Goal: Information Seeking & Learning: Learn about a topic

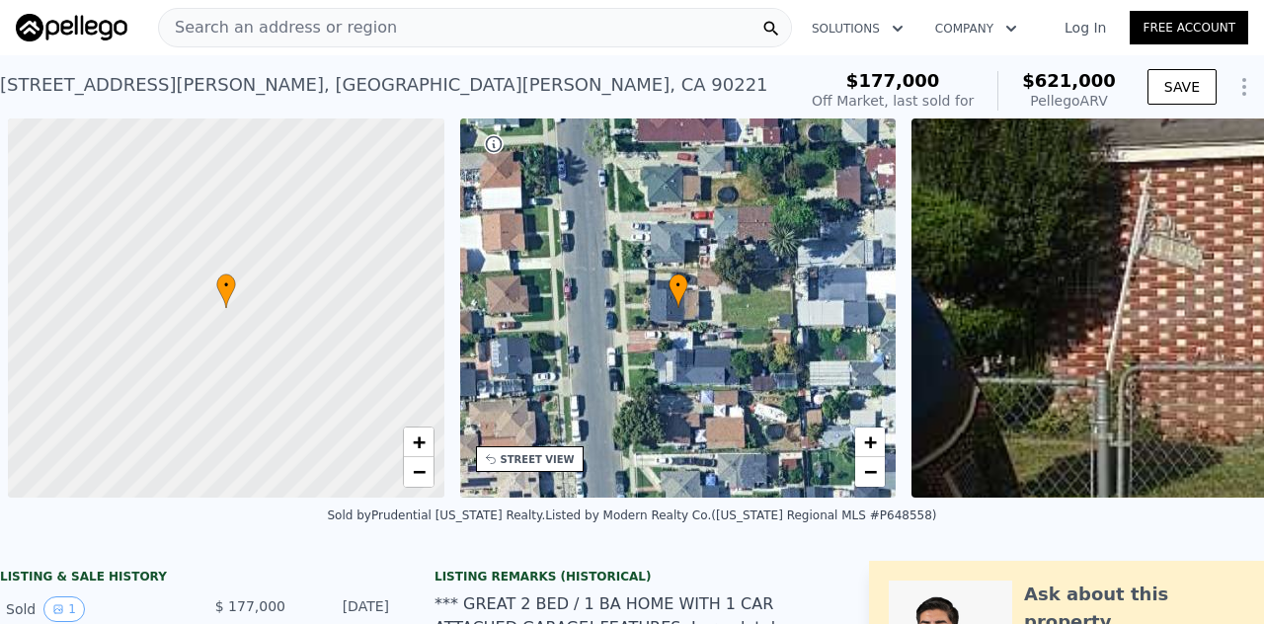
scroll to position [0, 8]
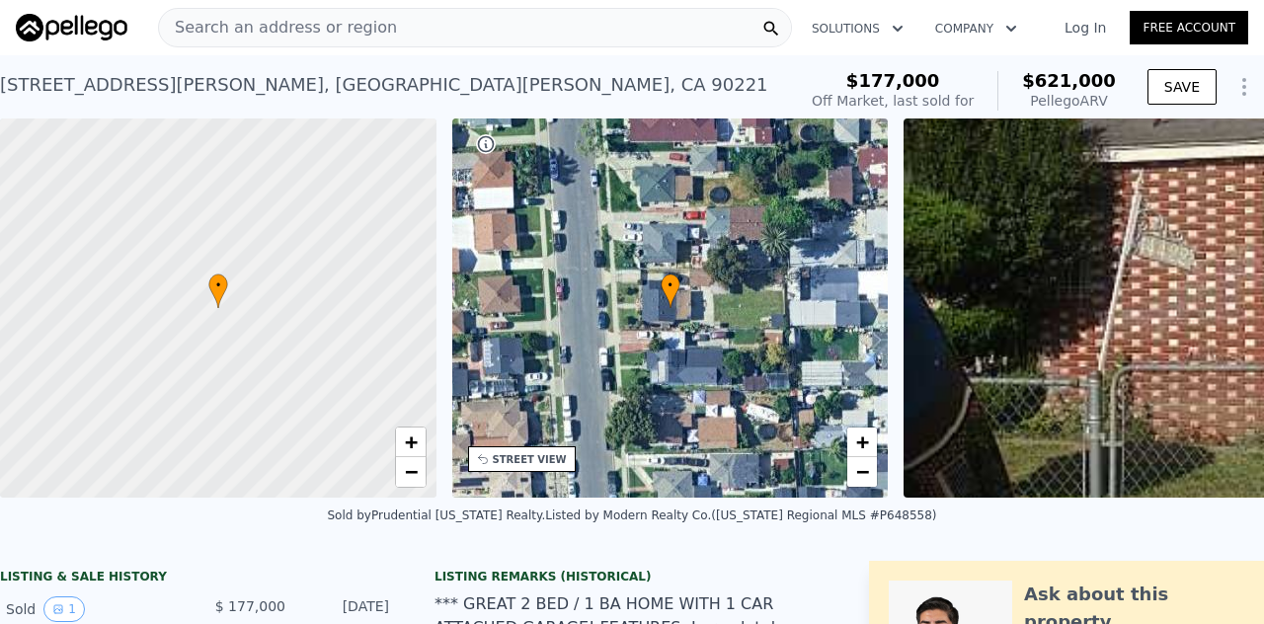
click at [304, 30] on span "Search an address or region" at bounding box center [278, 28] width 238 height 24
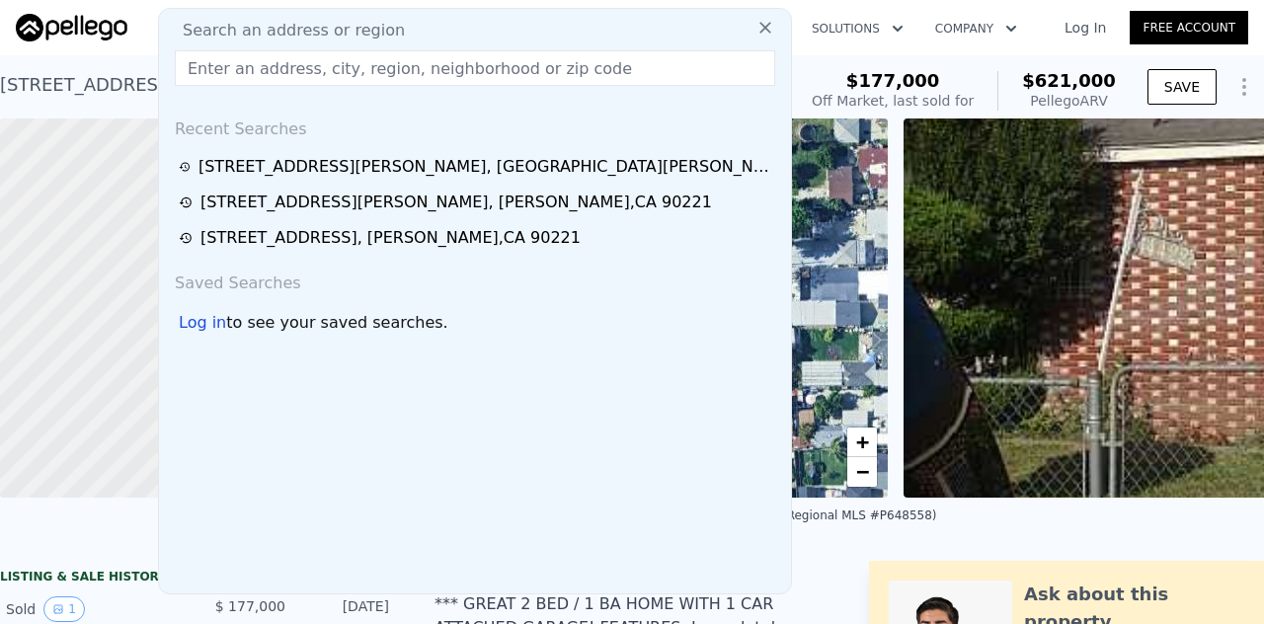
type input "[STREET_ADDRESS][PERSON_NAME]"
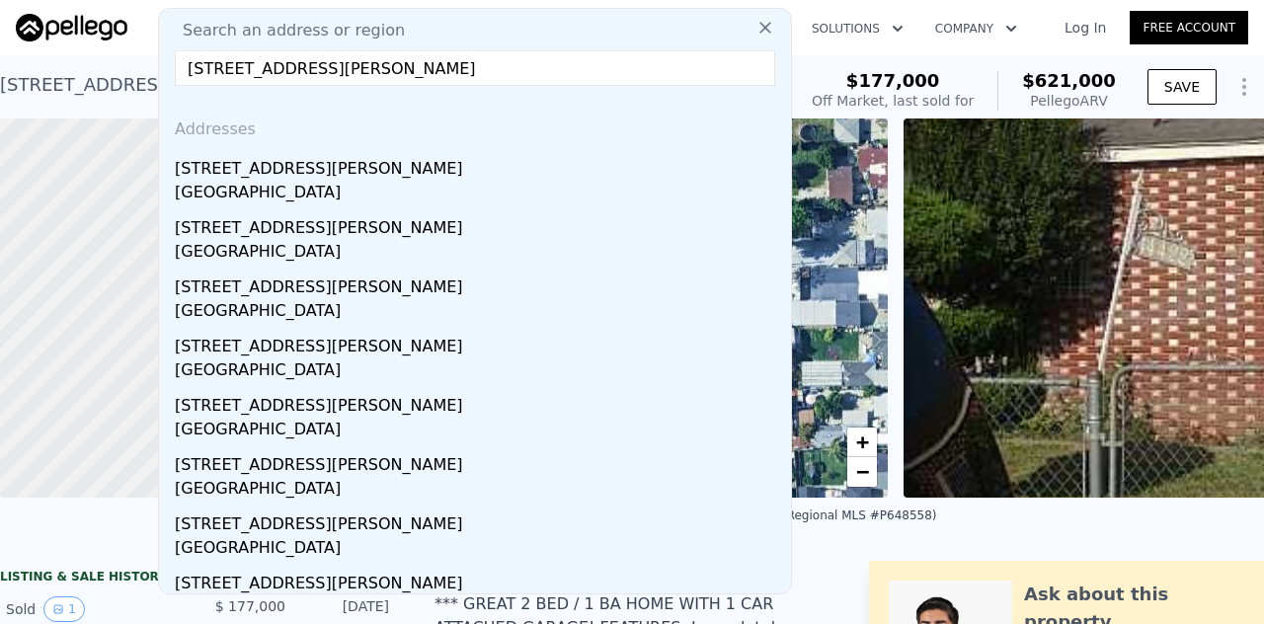
click at [51, 91] on div "[STREET_ADDRESS][PERSON_NAME][PERSON_NAME]" at bounding box center [384, 85] width 768 height 28
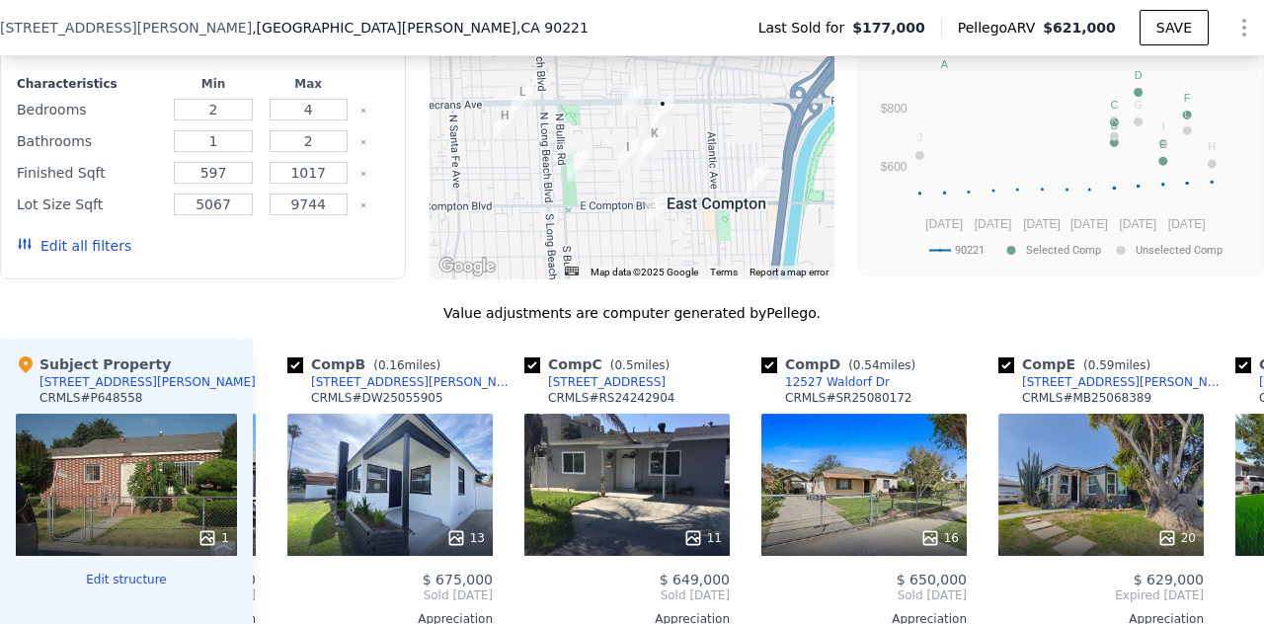
scroll to position [0, 229]
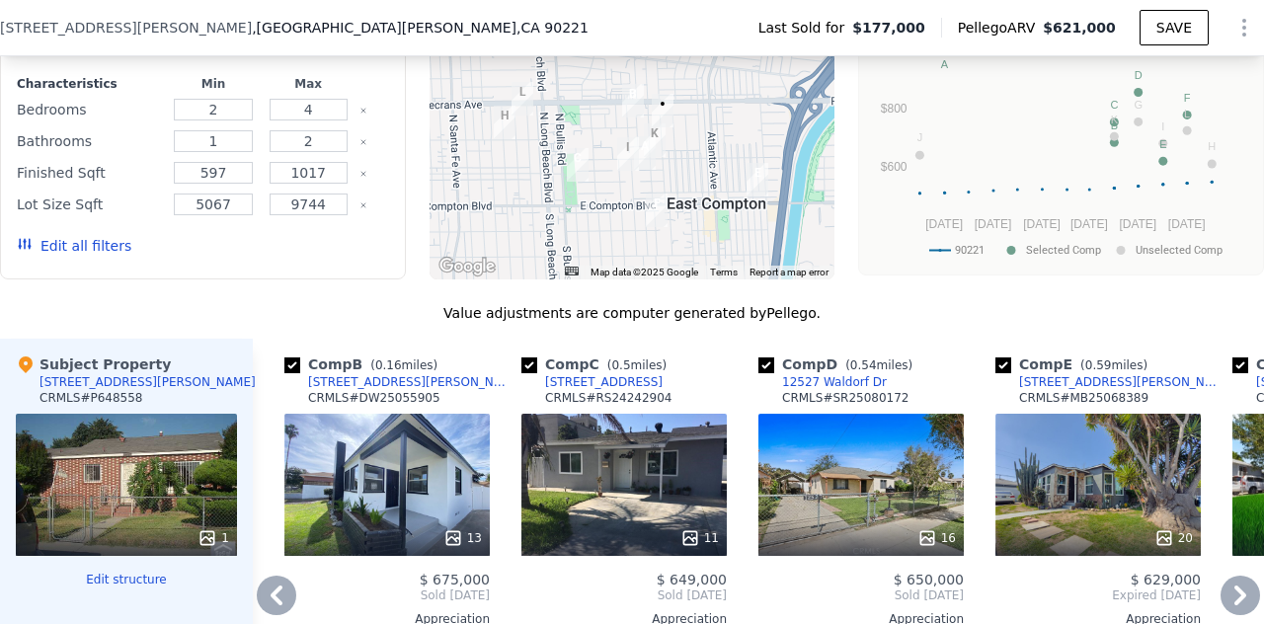
click at [762, 370] on input "checkbox" at bounding box center [766, 365] width 16 height 16
checkbox input "false"
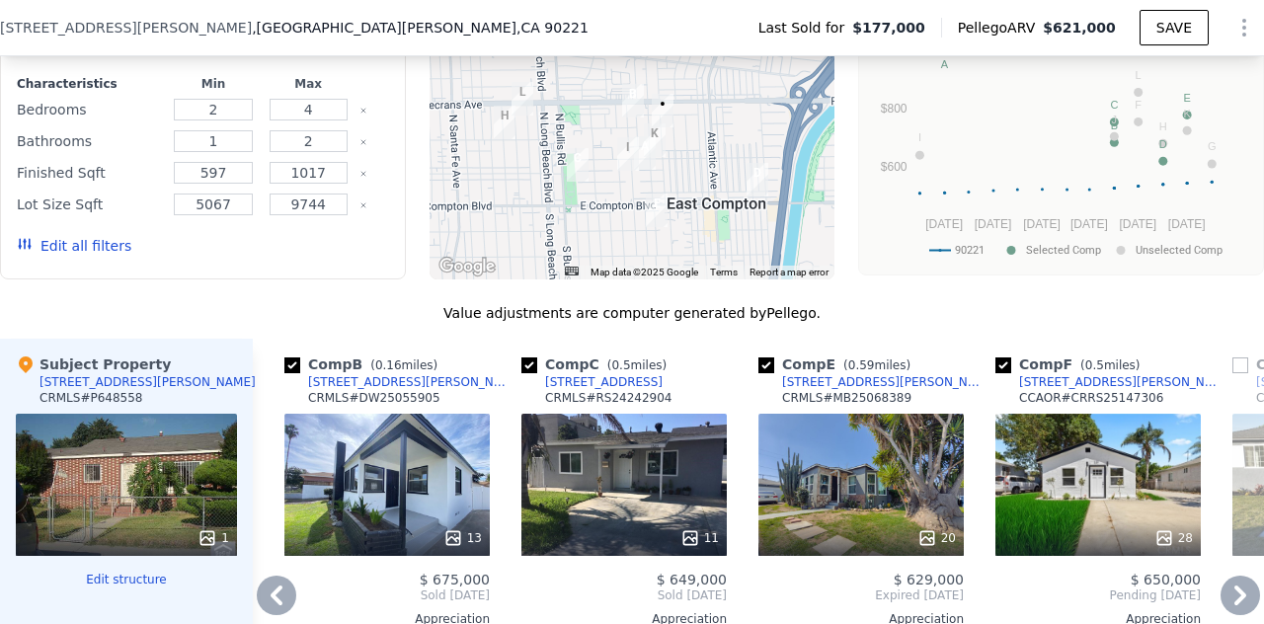
click at [1005, 373] on input "checkbox" at bounding box center [1003, 365] width 16 height 16
checkbox input "false"
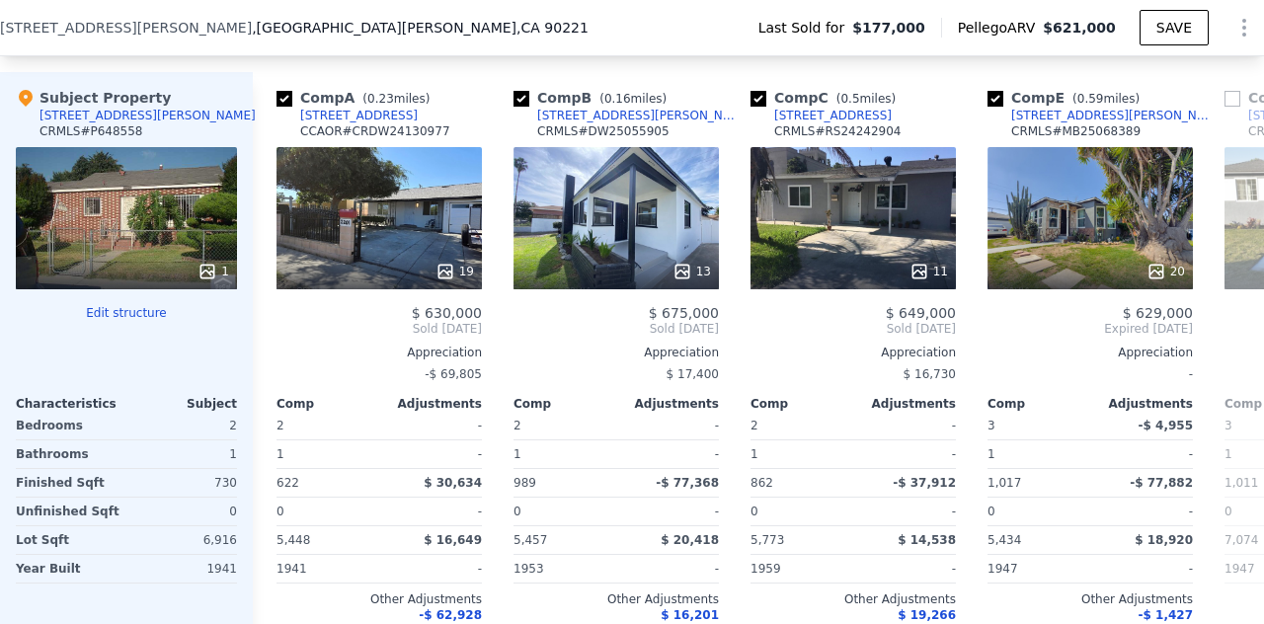
scroll to position [0, 1]
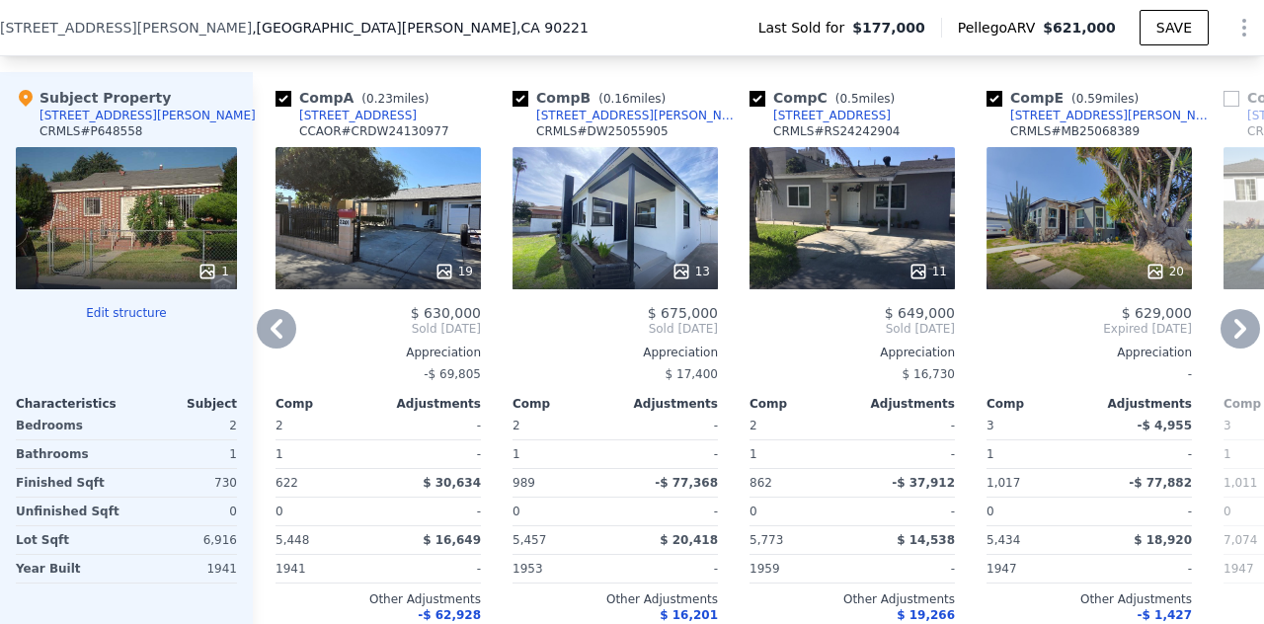
click at [598, 218] on div "13" at bounding box center [615, 218] width 205 height 142
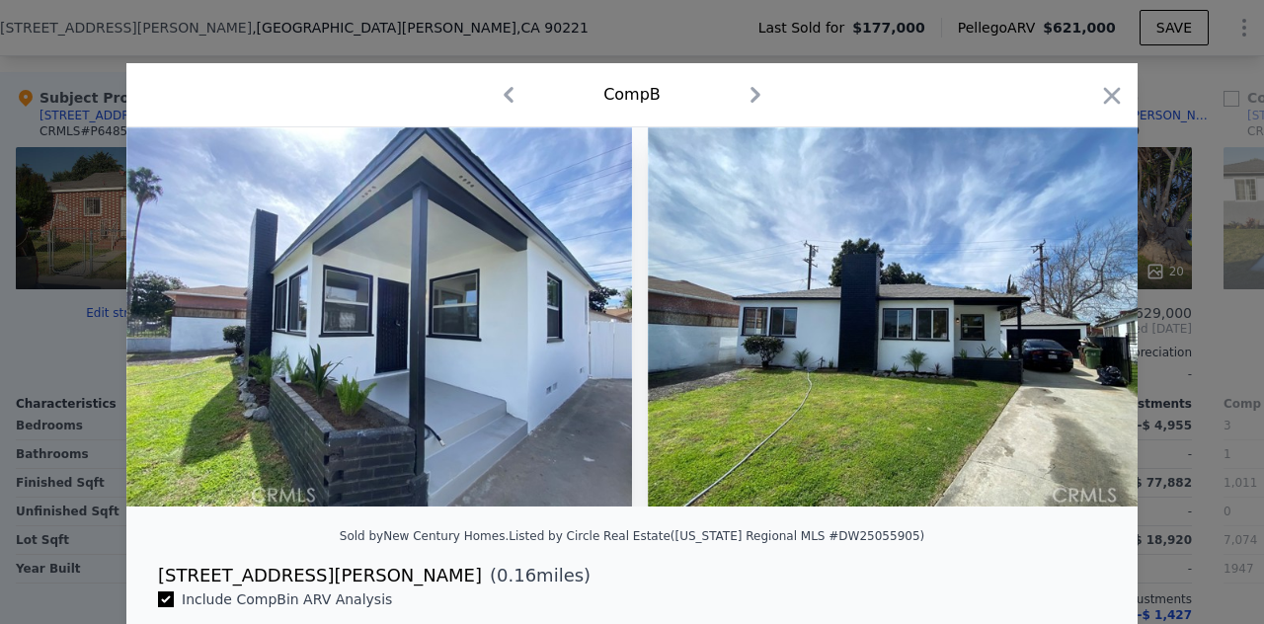
click at [743, 98] on icon "button" at bounding box center [756, 95] width 32 height 32
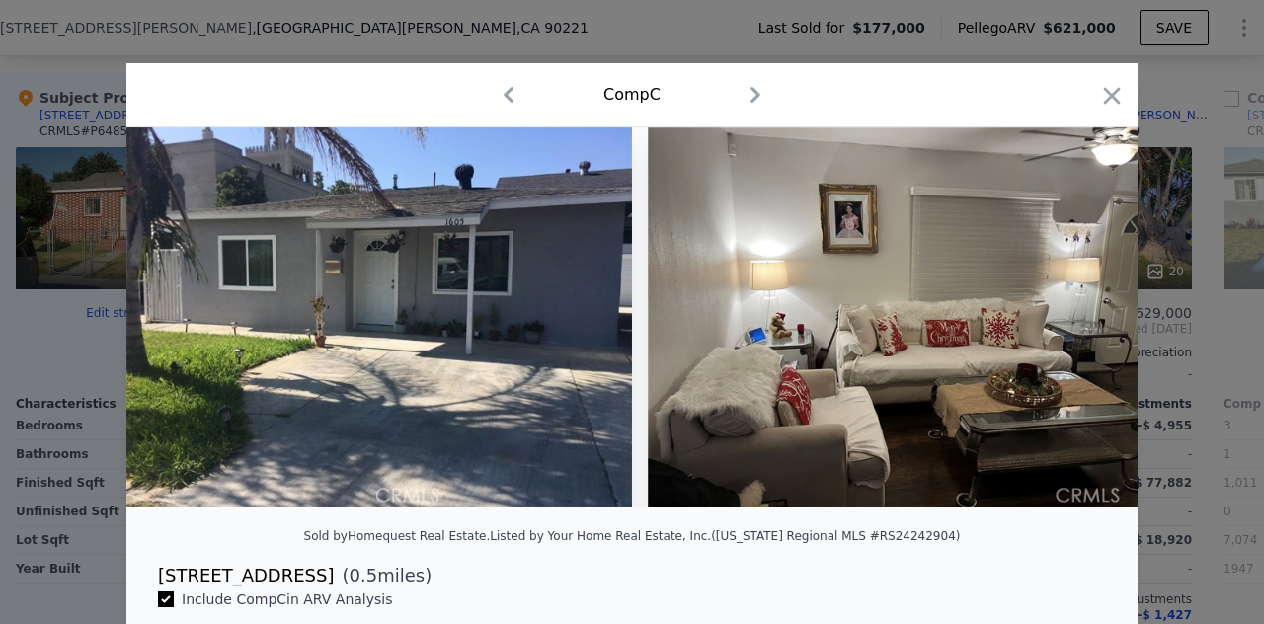
click at [743, 98] on icon "button" at bounding box center [756, 95] width 32 height 32
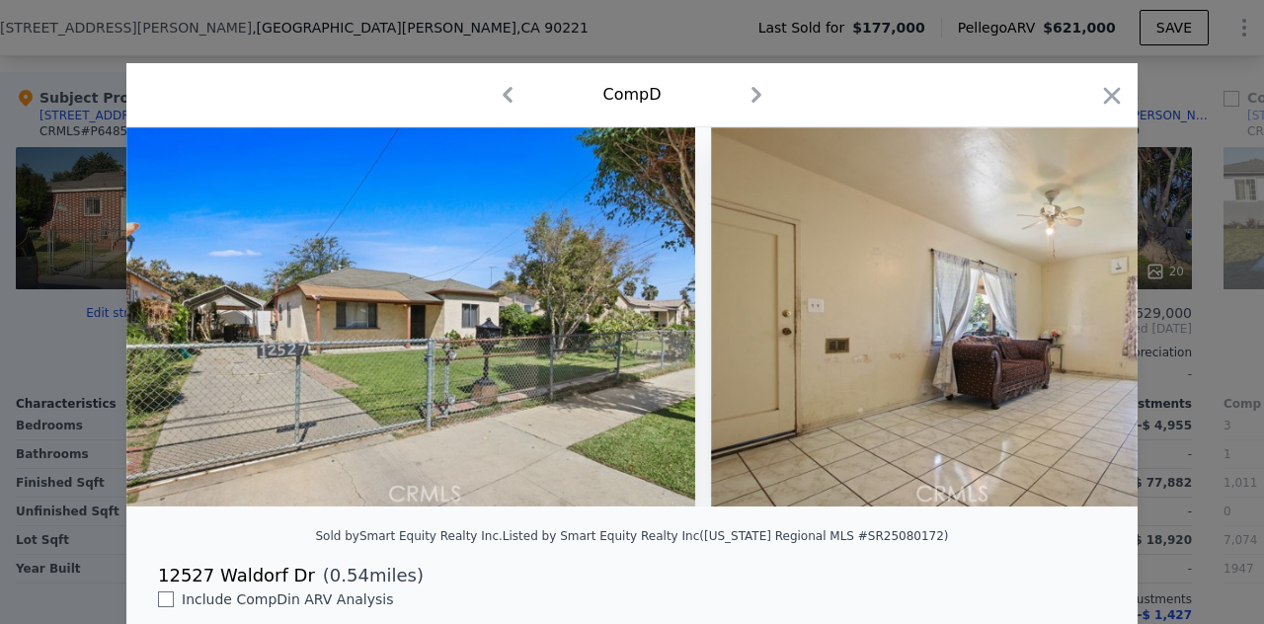
click at [743, 98] on icon "button" at bounding box center [757, 95] width 32 height 32
checkbox input "true"
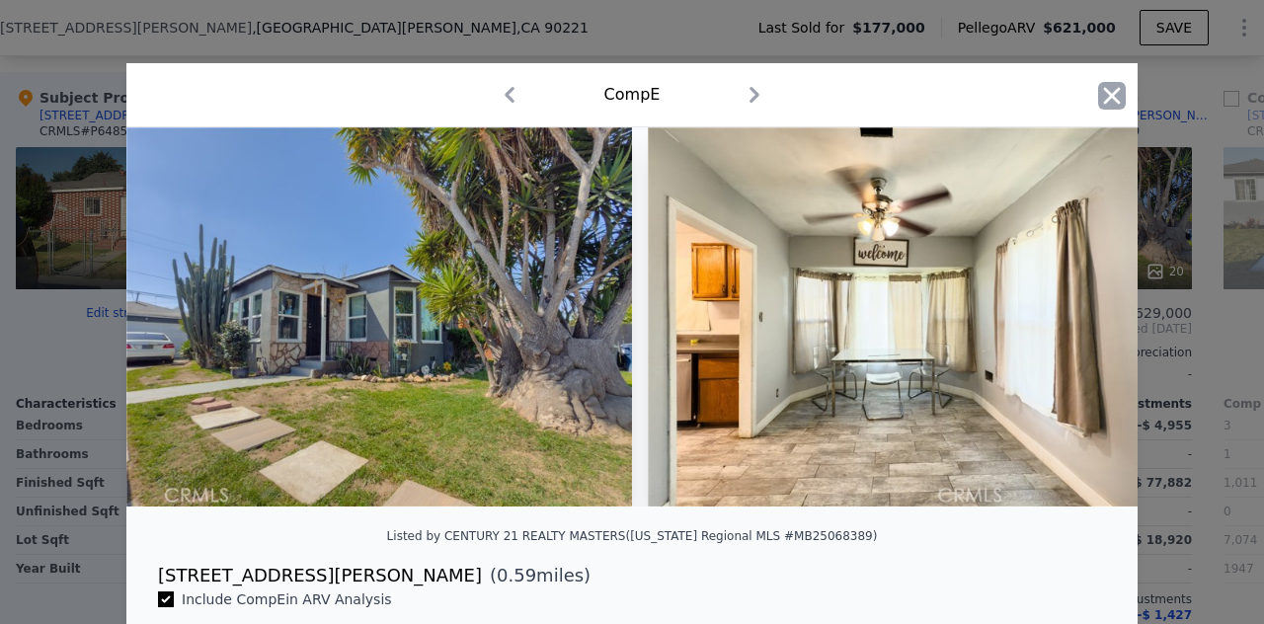
click at [1100, 102] on icon "button" at bounding box center [1112, 96] width 28 height 28
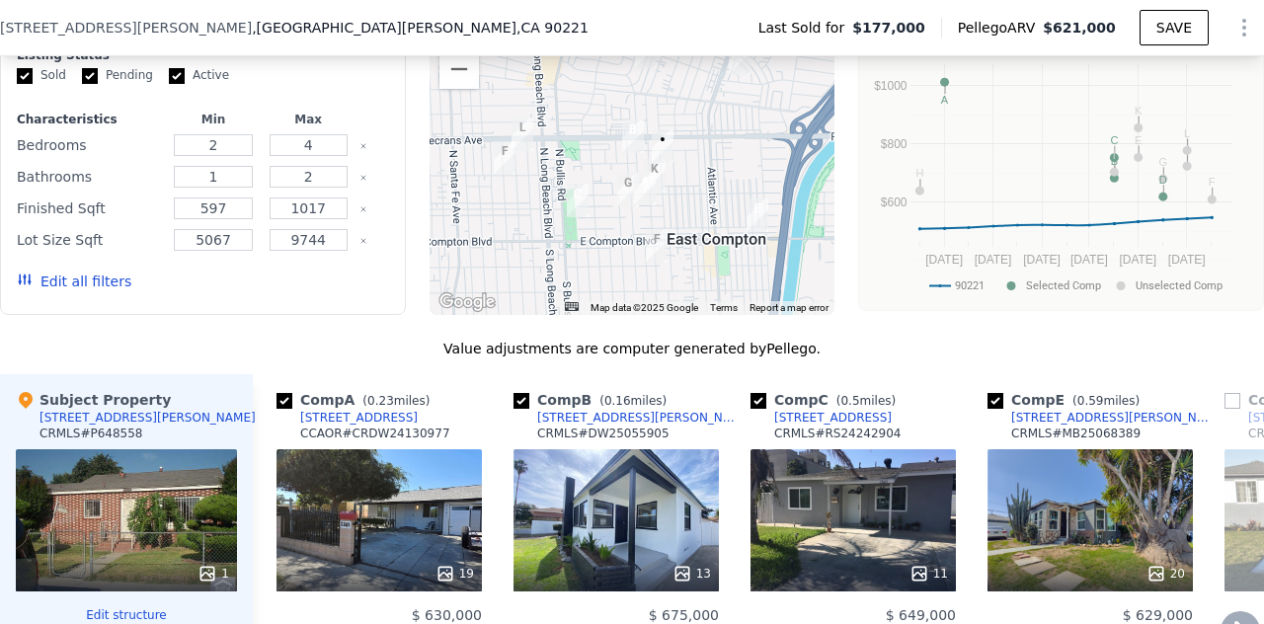
click at [448, 584] on icon at bounding box center [446, 574] width 20 height 20
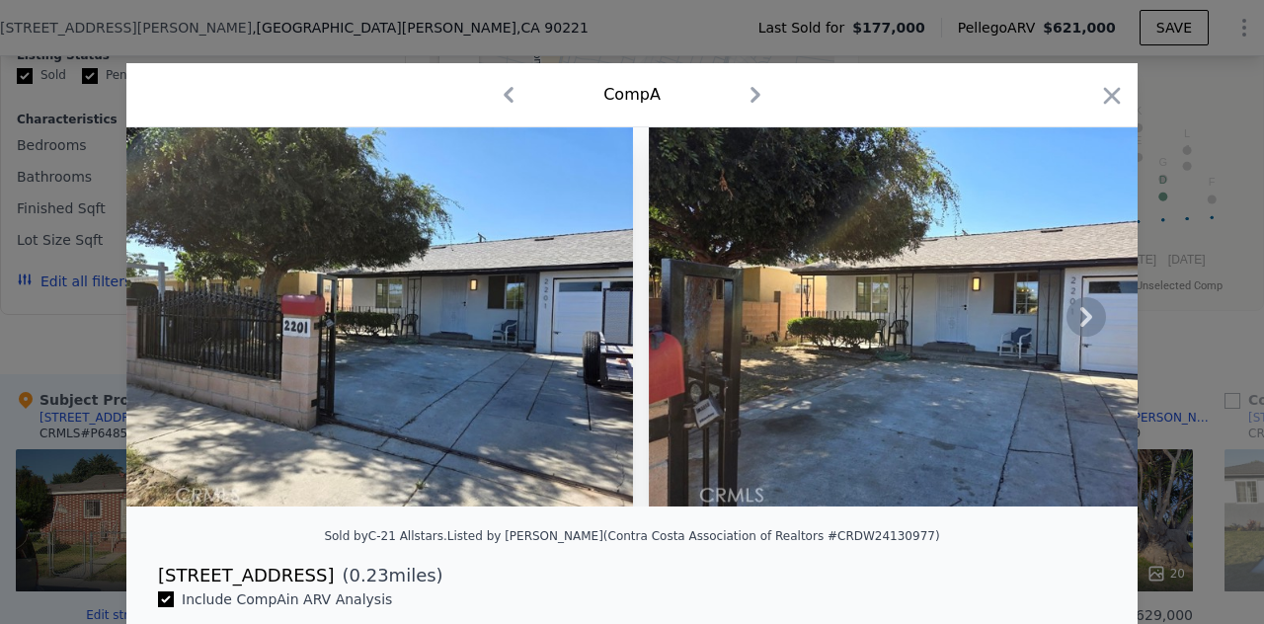
click at [1076, 324] on icon at bounding box center [1087, 317] width 40 height 40
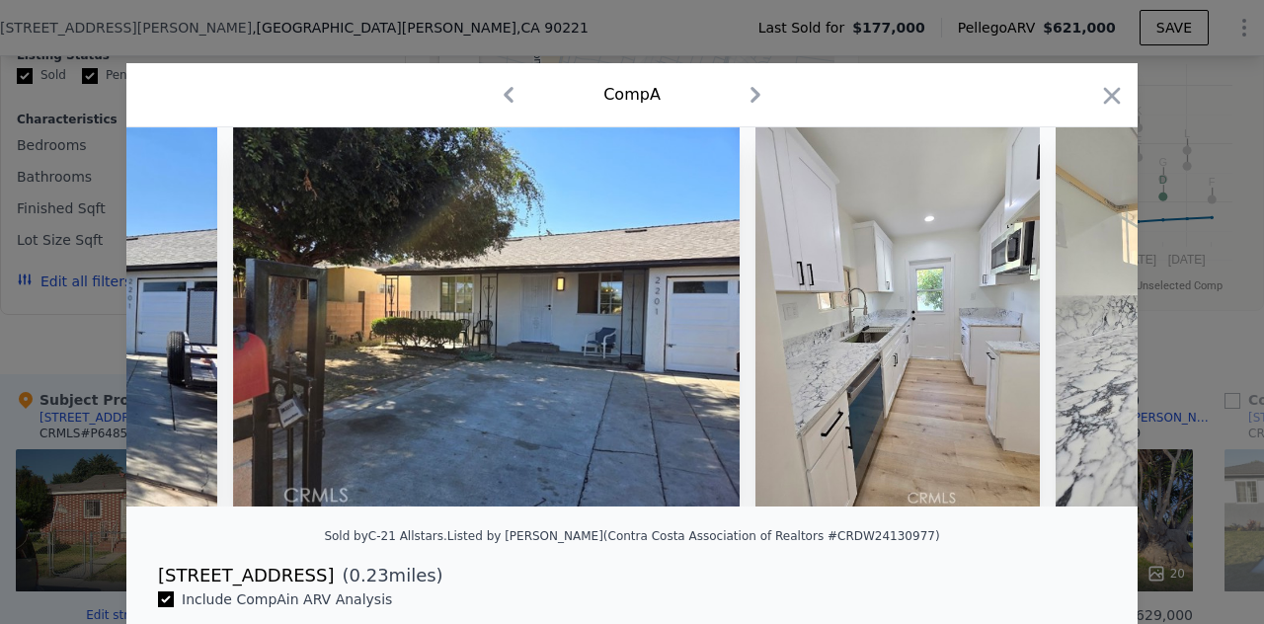
scroll to position [0, 474]
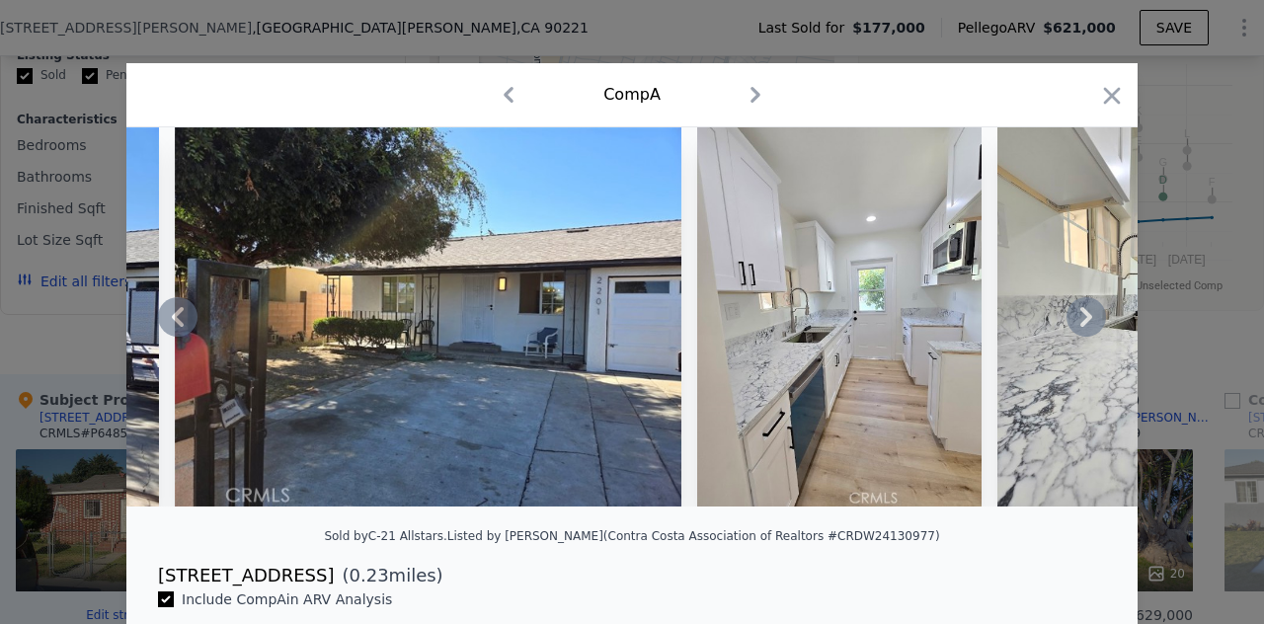
click at [1076, 324] on icon at bounding box center [1087, 317] width 40 height 40
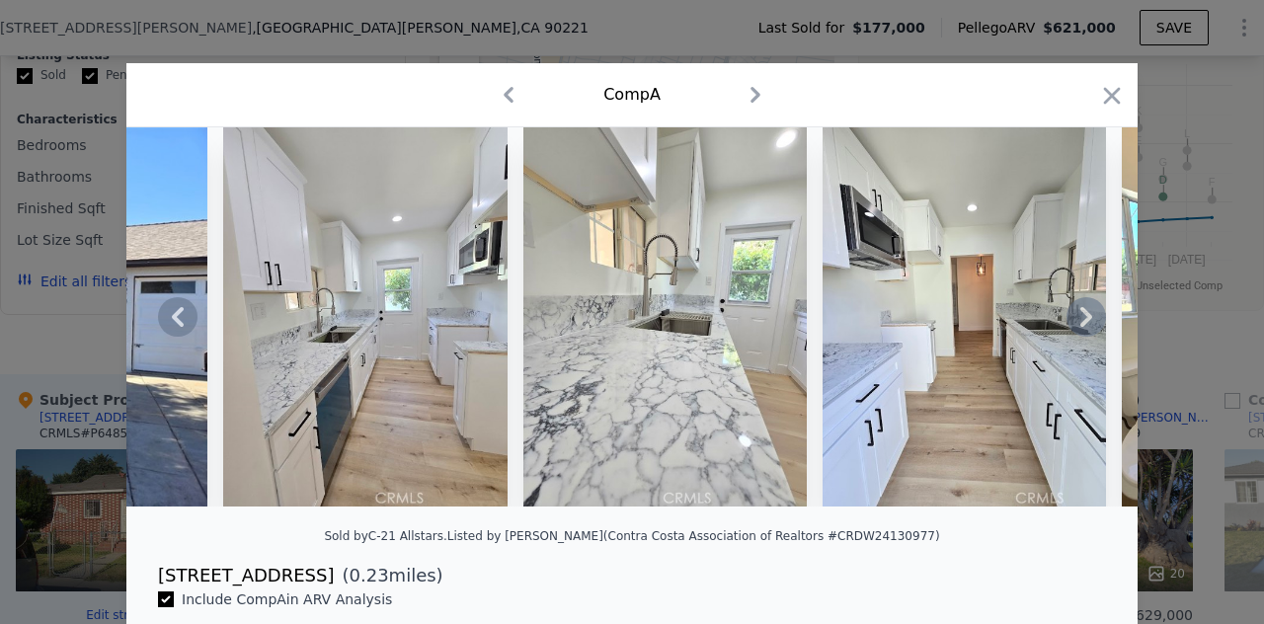
click at [1076, 324] on icon at bounding box center [1087, 317] width 40 height 40
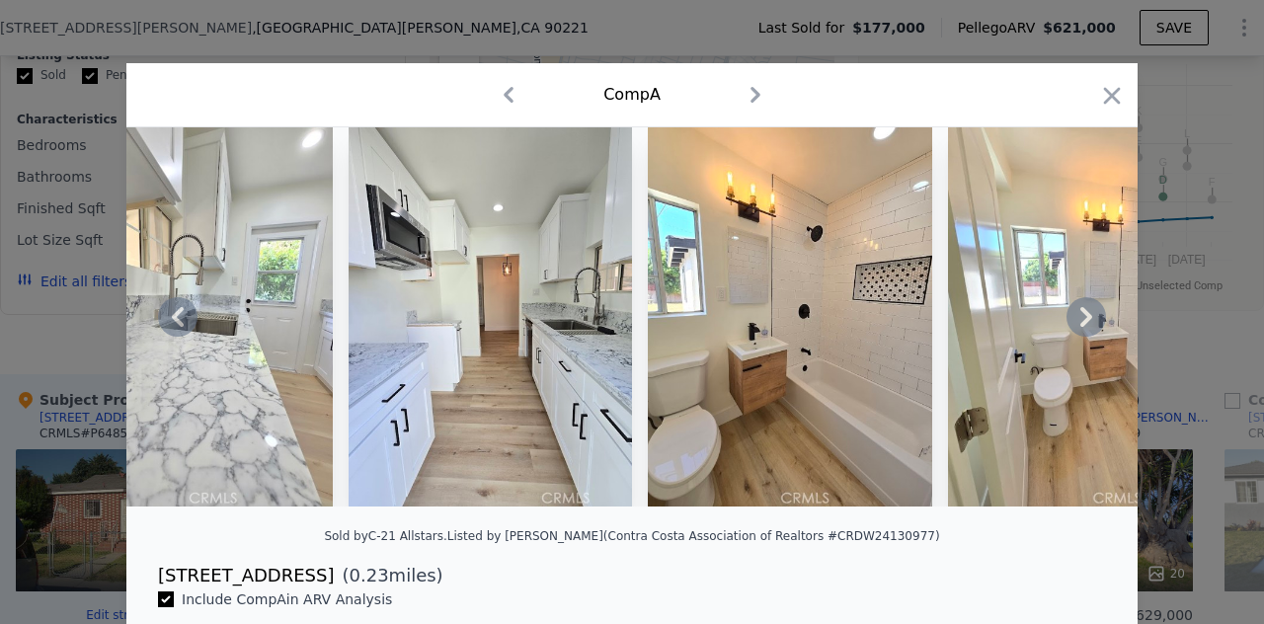
click at [1076, 324] on icon at bounding box center [1087, 317] width 40 height 40
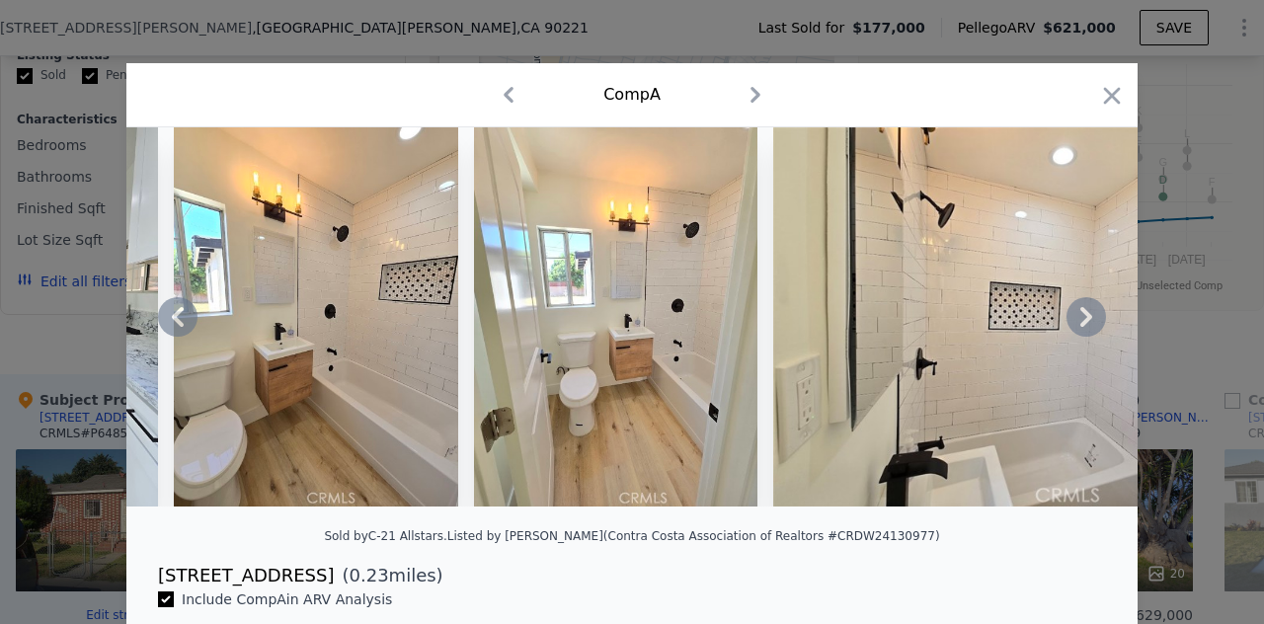
click at [1076, 324] on icon at bounding box center [1087, 317] width 40 height 40
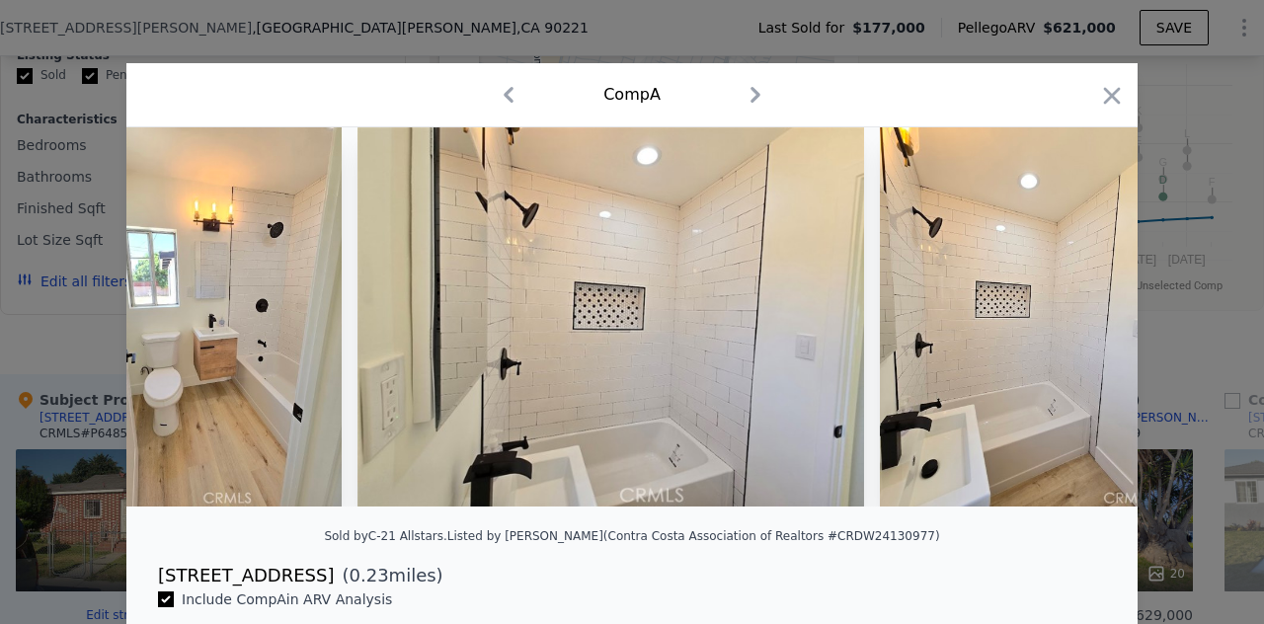
scroll to position [0, 2370]
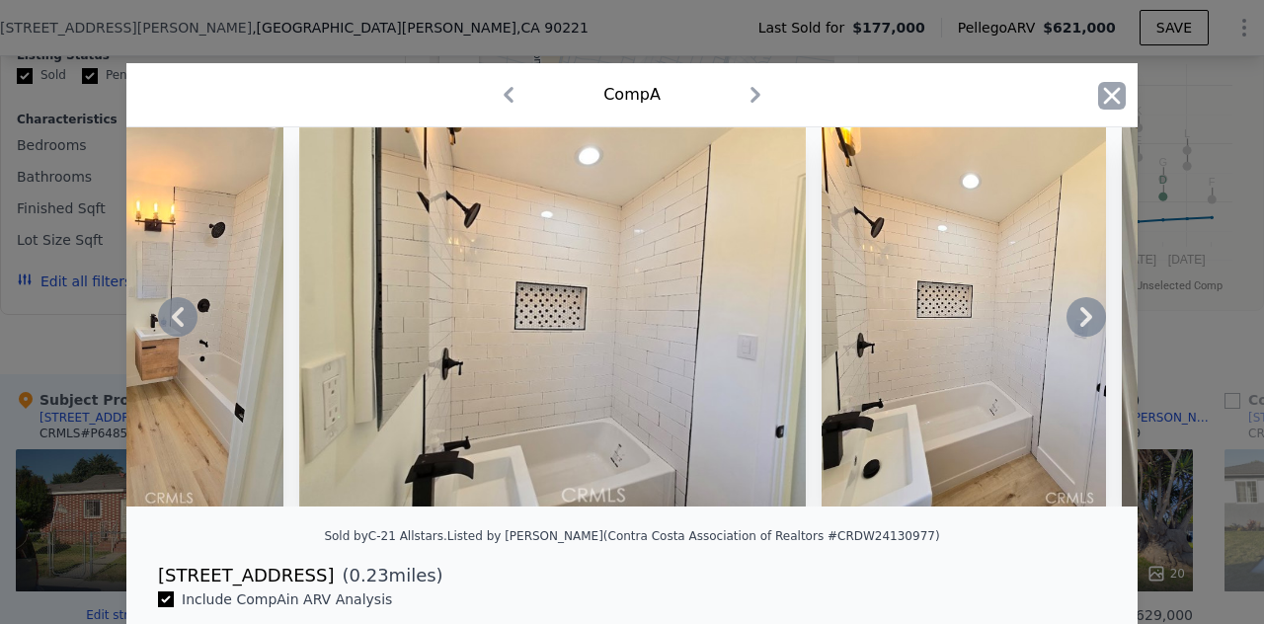
click at [1098, 88] on icon "button" at bounding box center [1112, 96] width 28 height 28
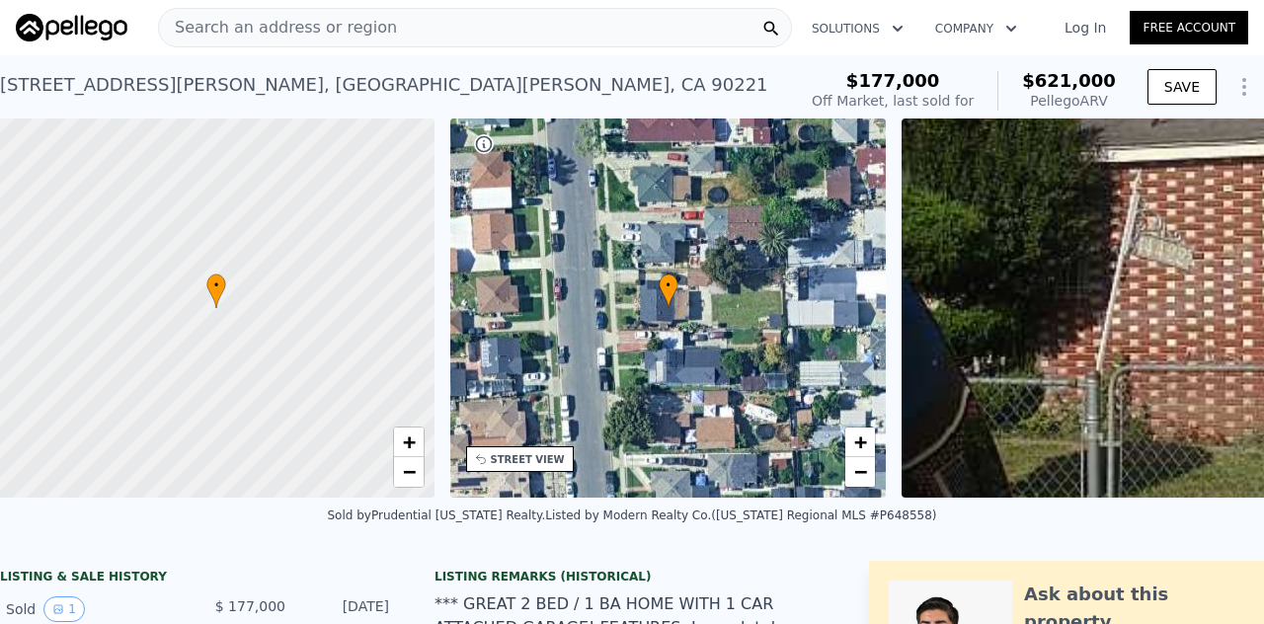
scroll to position [0, 8]
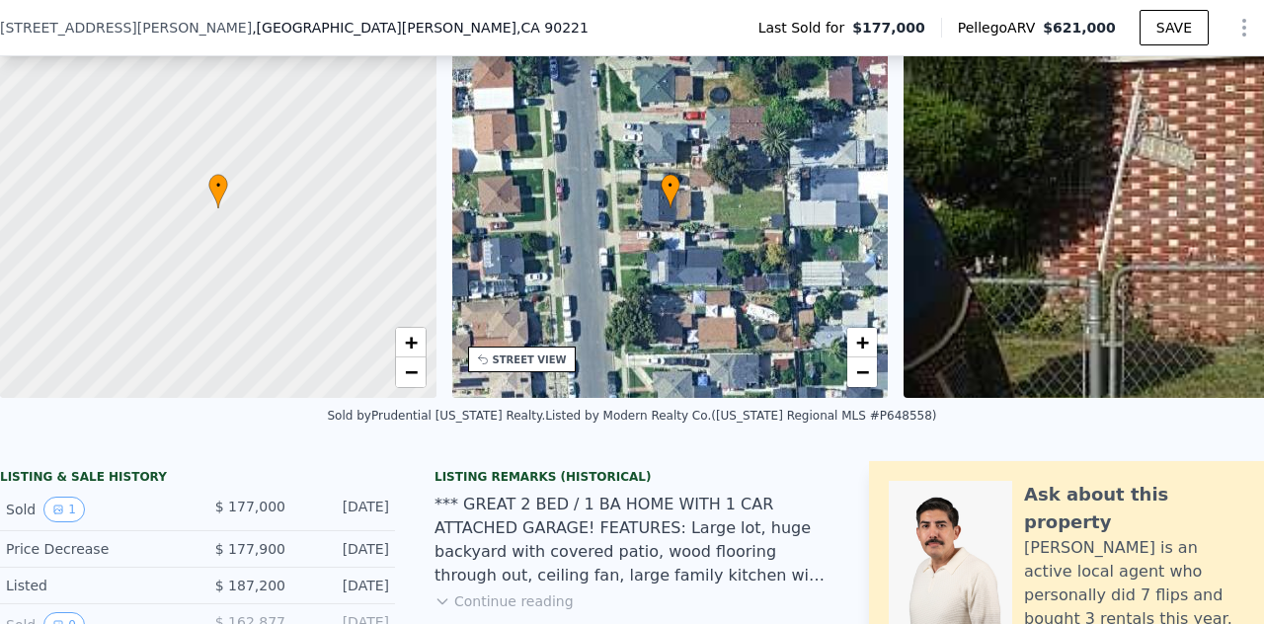
checkbox input "true"
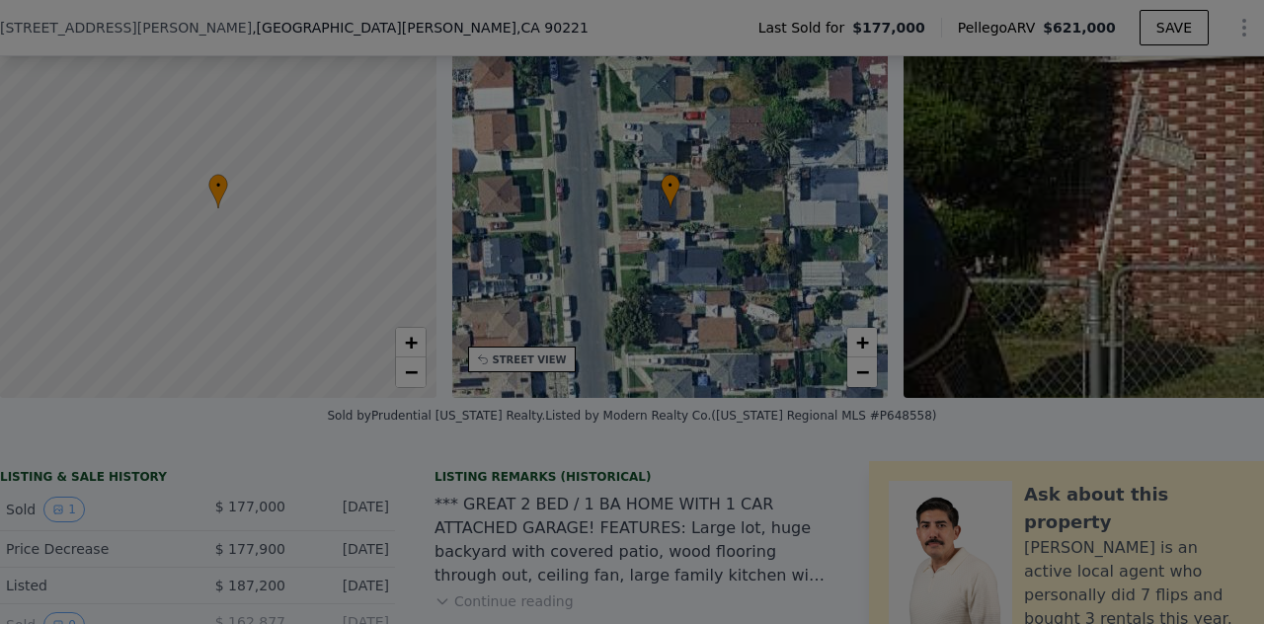
scroll to position [259, 0]
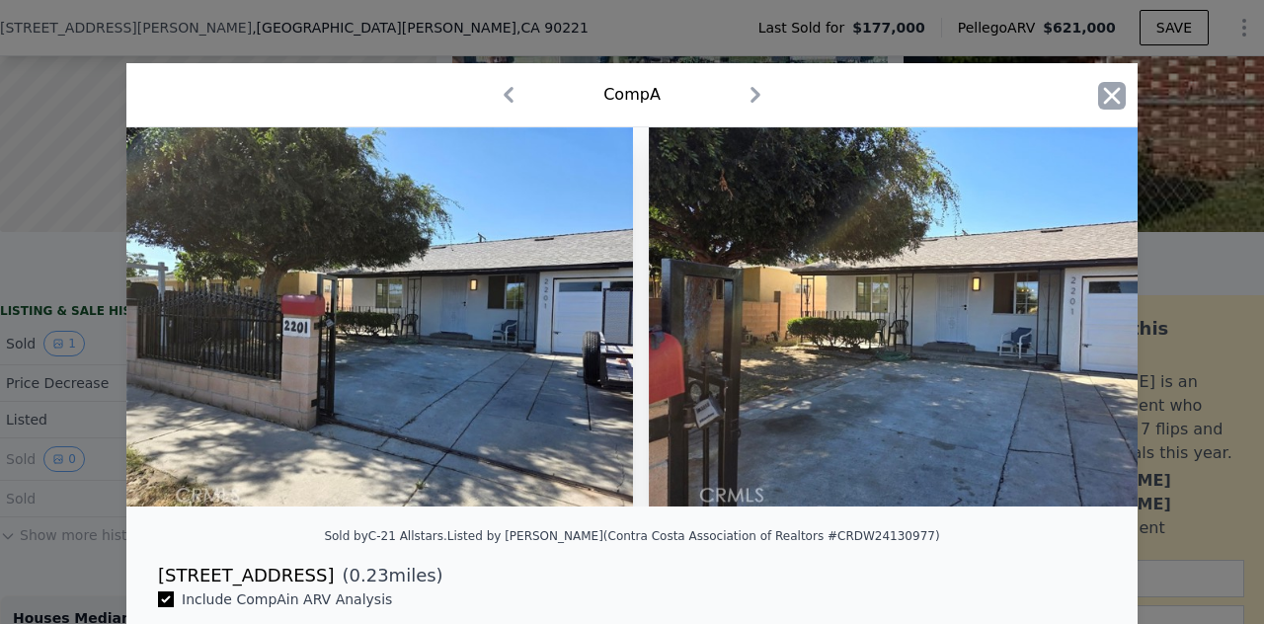
click at [1110, 94] on icon "button" at bounding box center [1112, 96] width 28 height 28
